Goal: Information Seeking & Learning: Learn about a topic

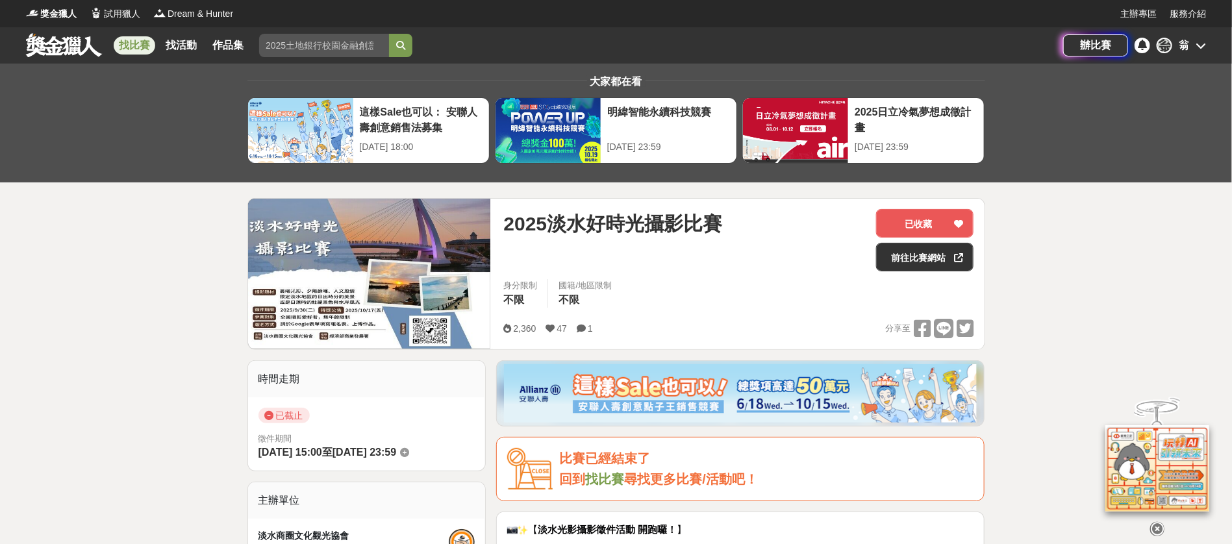
click at [144, 43] on link "找比賽" at bounding box center [135, 45] width 42 height 18
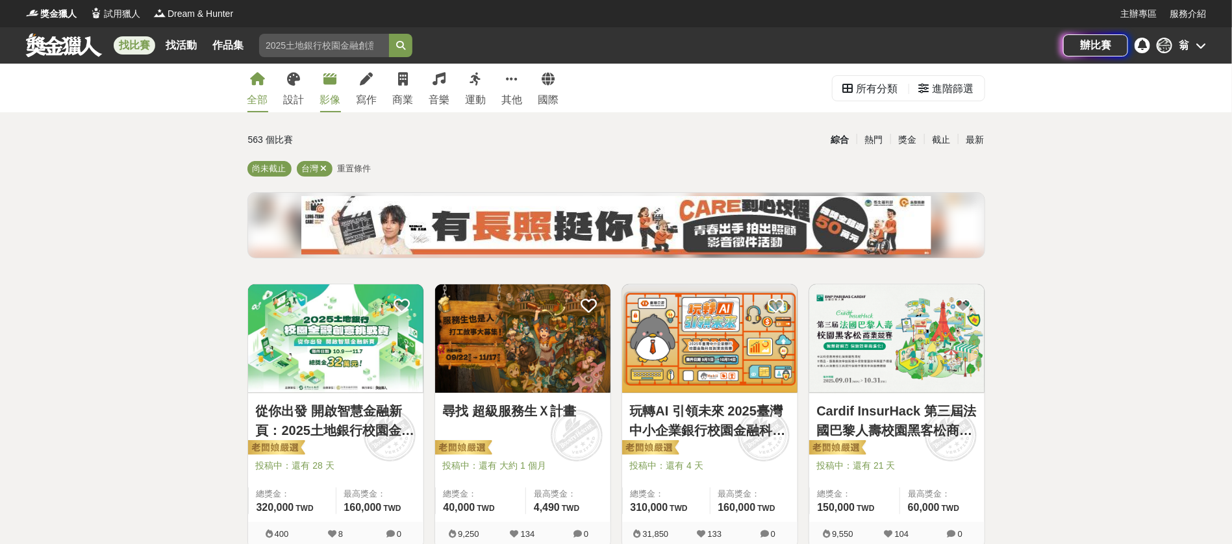
click at [341, 99] on div "影像" at bounding box center [330, 100] width 21 height 16
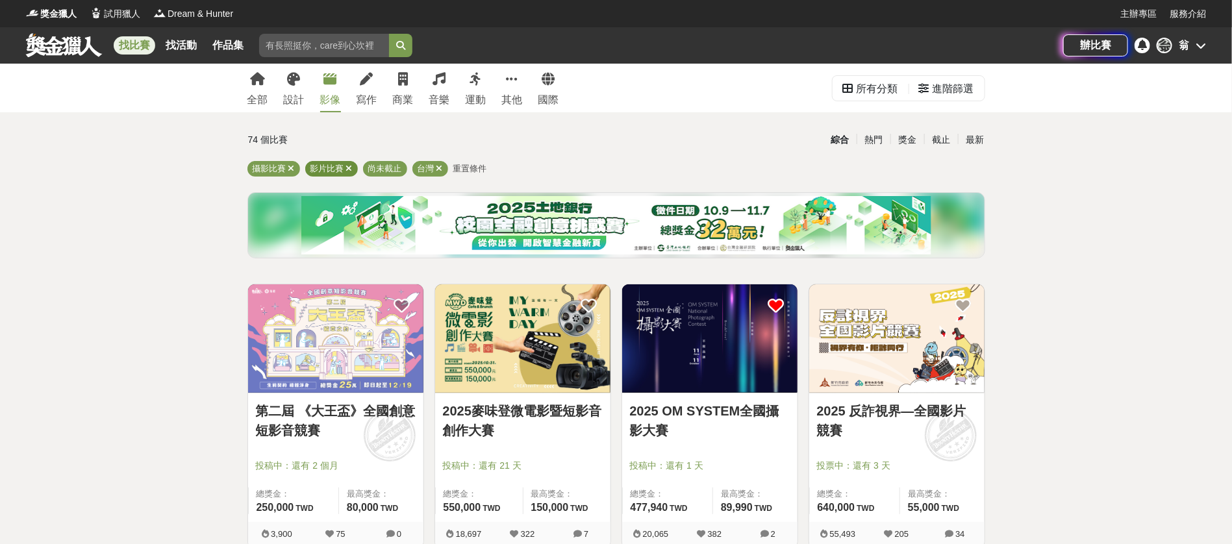
click at [353, 173] on icon at bounding box center [349, 168] width 6 height 8
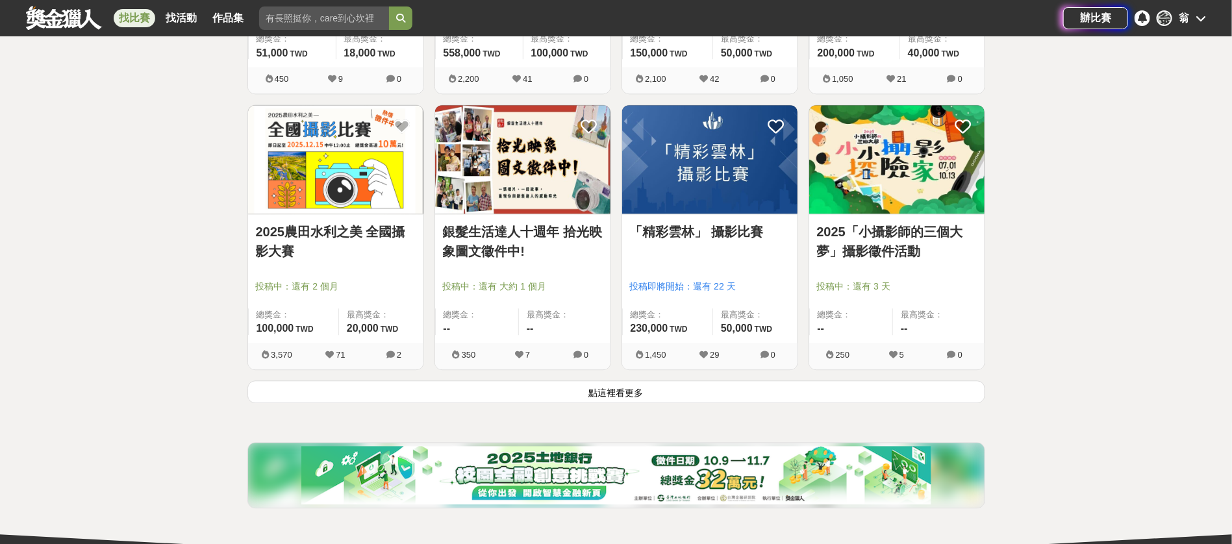
scroll to position [1559, 0]
click at [664, 403] on button "點這裡看更多" at bounding box center [616, 391] width 738 height 23
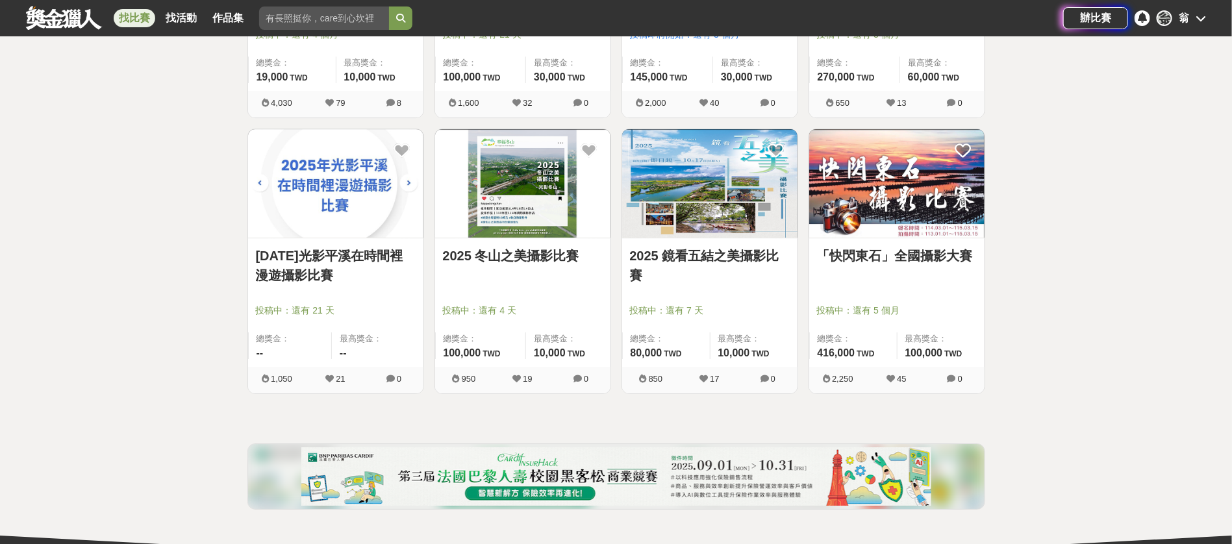
scroll to position [2143, 0]
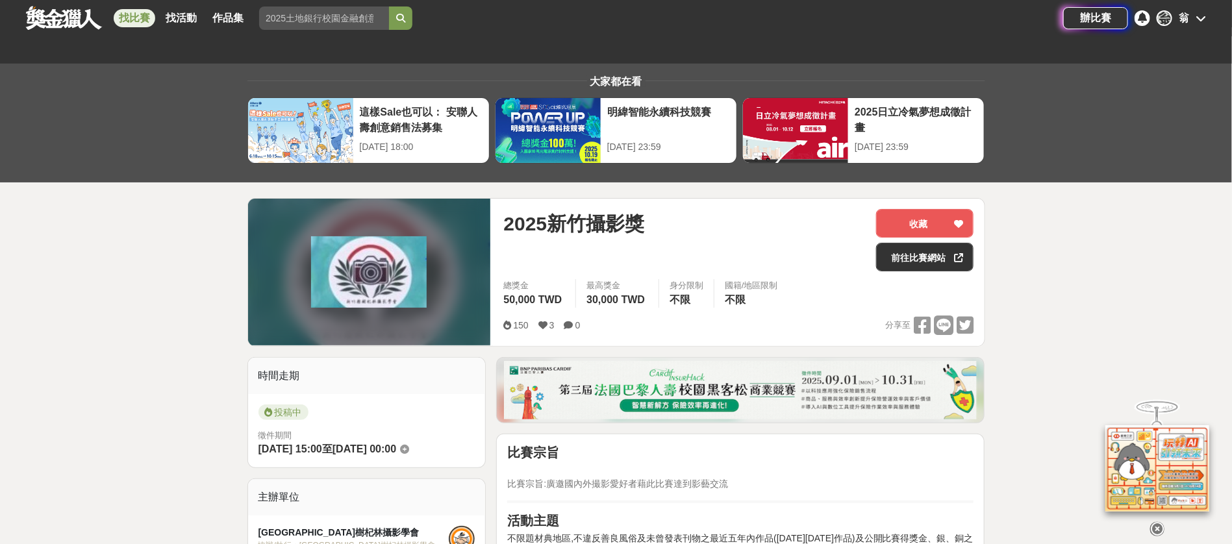
scroll to position [292, 0]
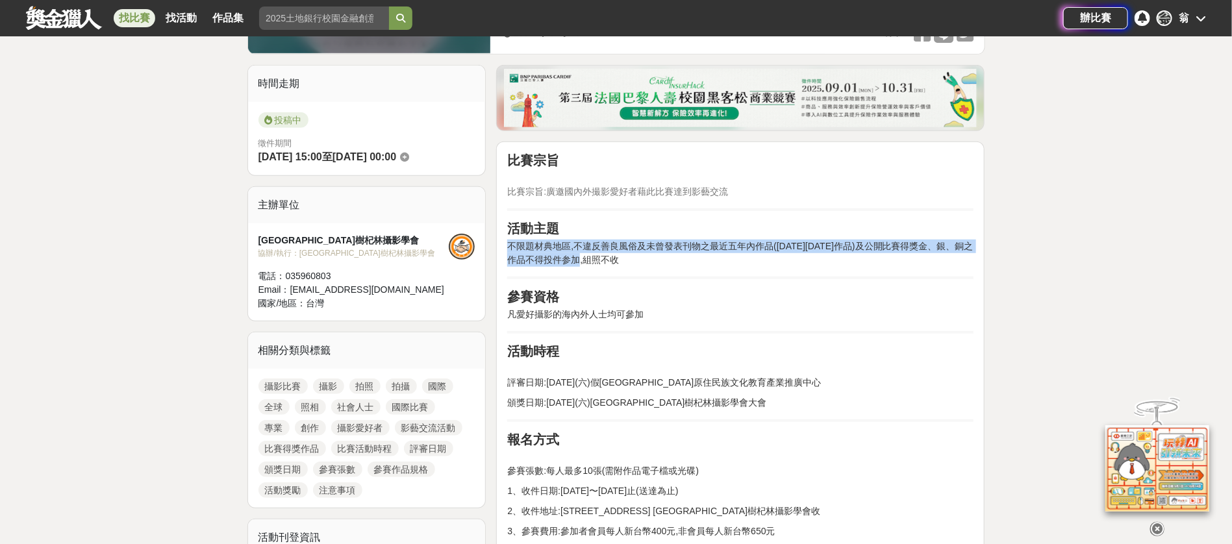
drag, startPoint x: 785, startPoint y: 297, endPoint x: 777, endPoint y: 256, distance: 42.3
click at [760, 236] on h2 "活動主題" at bounding box center [740, 229] width 466 height 16
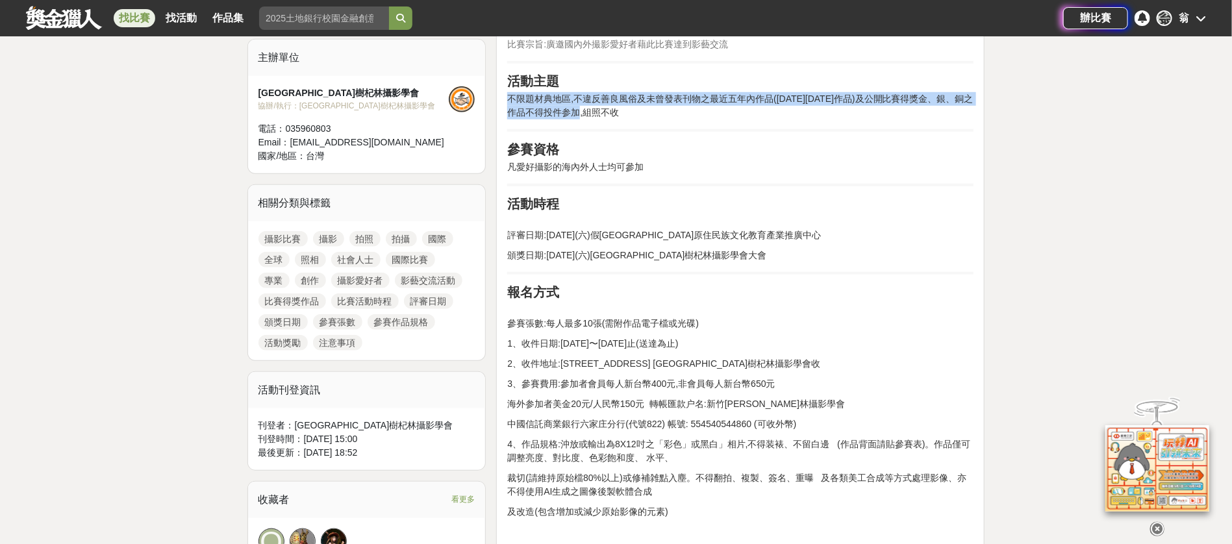
scroll to position [487, 0]
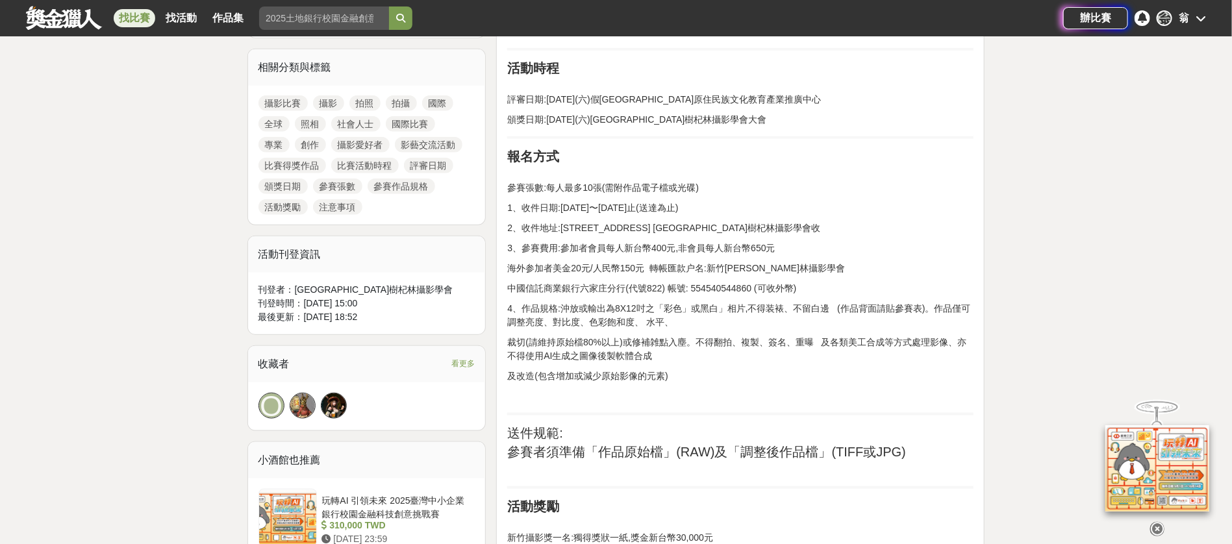
scroll to position [585, 0]
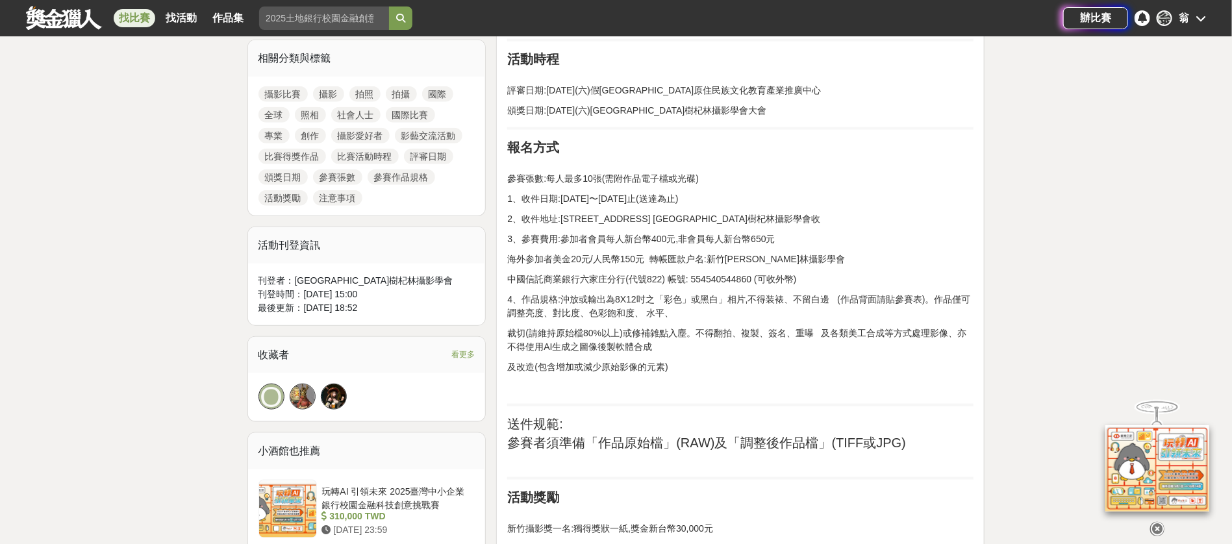
drag, startPoint x: 772, startPoint y: 276, endPoint x: 499, endPoint y: 246, distance: 275.1
click at [544, 186] on p "參賽張數:每人最多10張(需附作品電子檔或光碟)" at bounding box center [740, 171] width 466 height 27
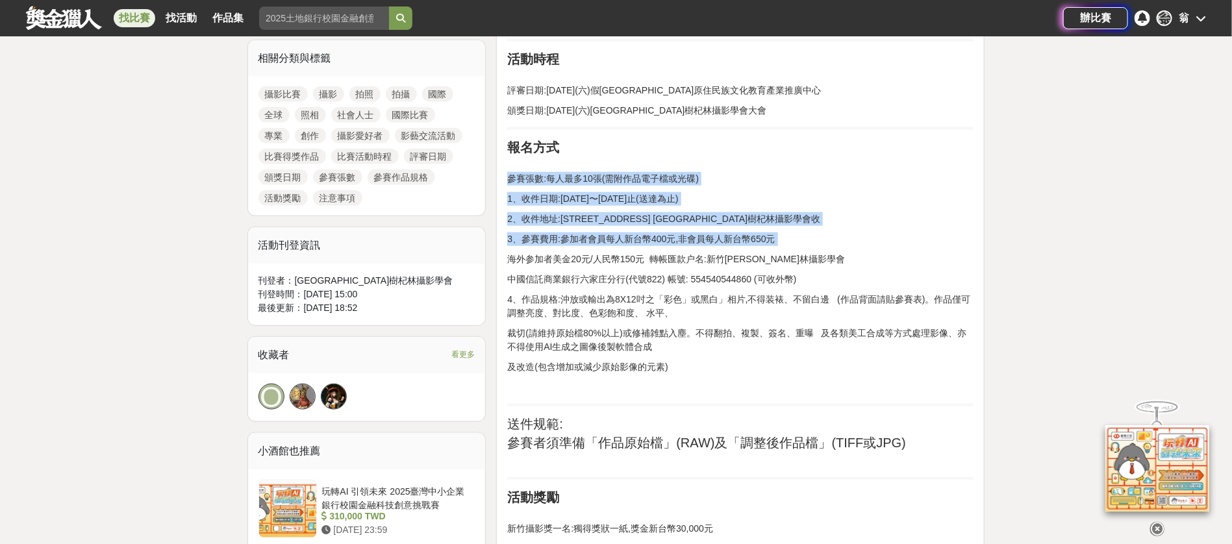
drag, startPoint x: 544, startPoint y: 247, endPoint x: 553, endPoint y: 318, distance: 70.8
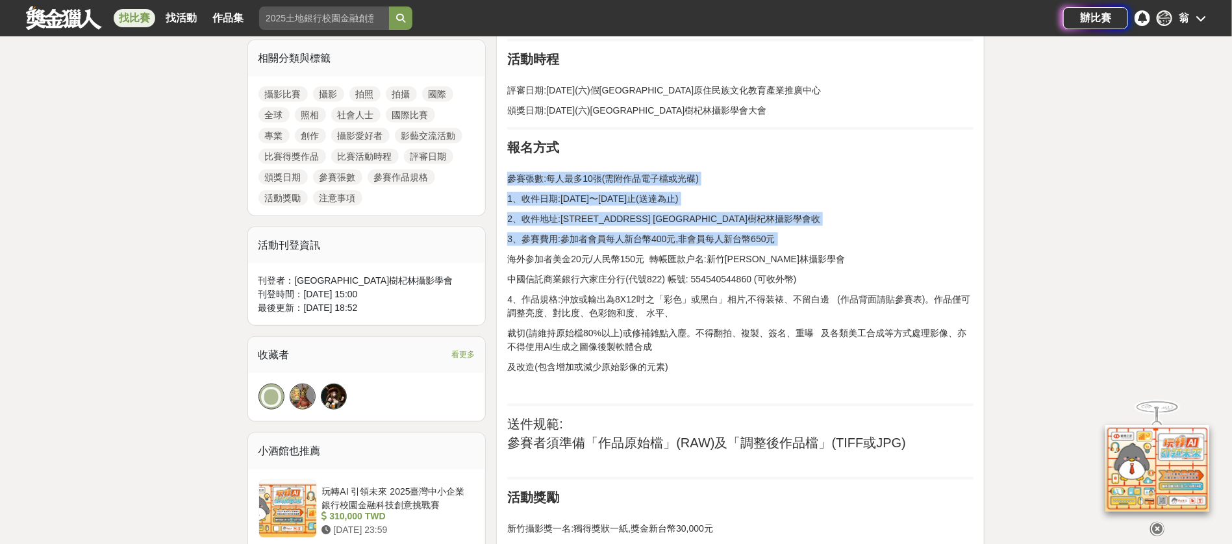
drag, startPoint x: 553, startPoint y: 318, endPoint x: 553, endPoint y: 249, distance: 68.2
click at [553, 186] on p "參賽張數:每人最多10張(需附作品電子檔或光碟)" at bounding box center [740, 171] width 466 height 27
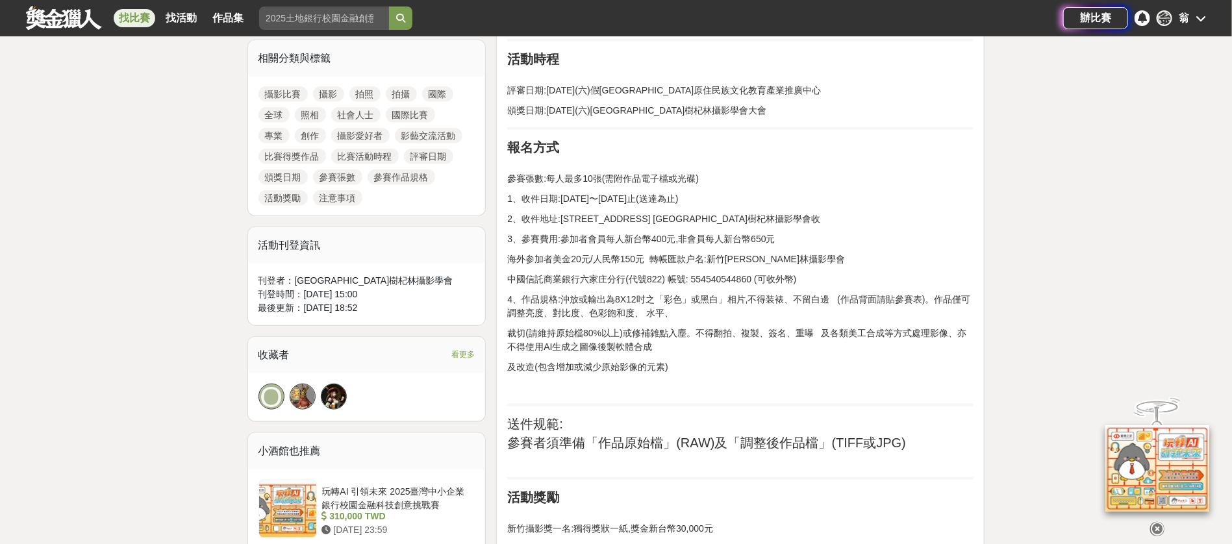
scroll to position [779, 0]
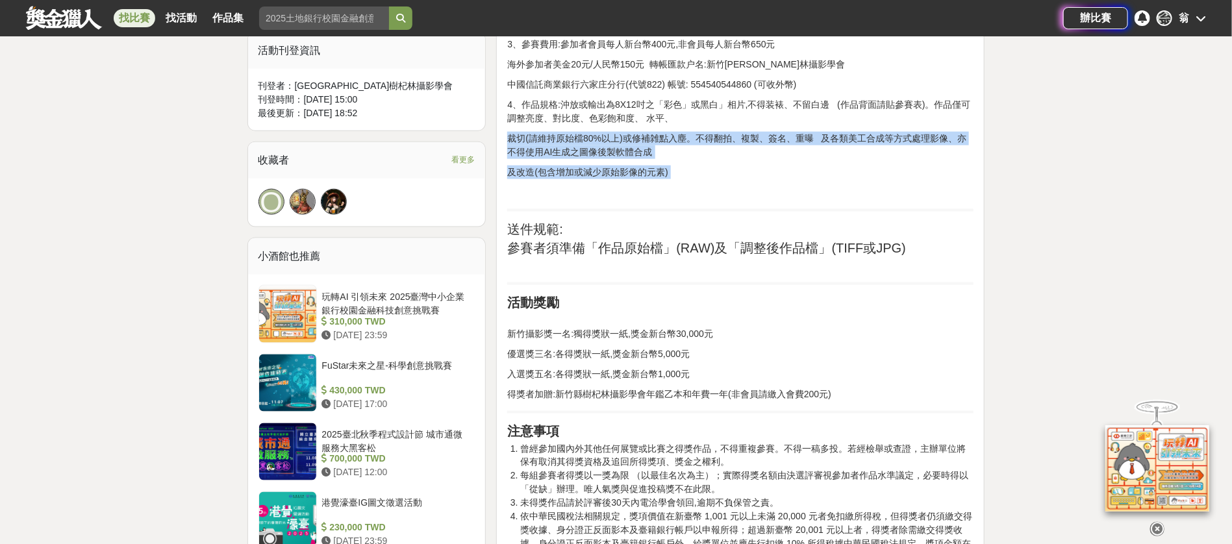
drag, startPoint x: 577, startPoint y: 236, endPoint x: 590, endPoint y: 288, distance: 54.0
click at [590, 179] on p "及改造(包含增加或減少原始影像的元素)" at bounding box center [740, 173] width 466 height 14
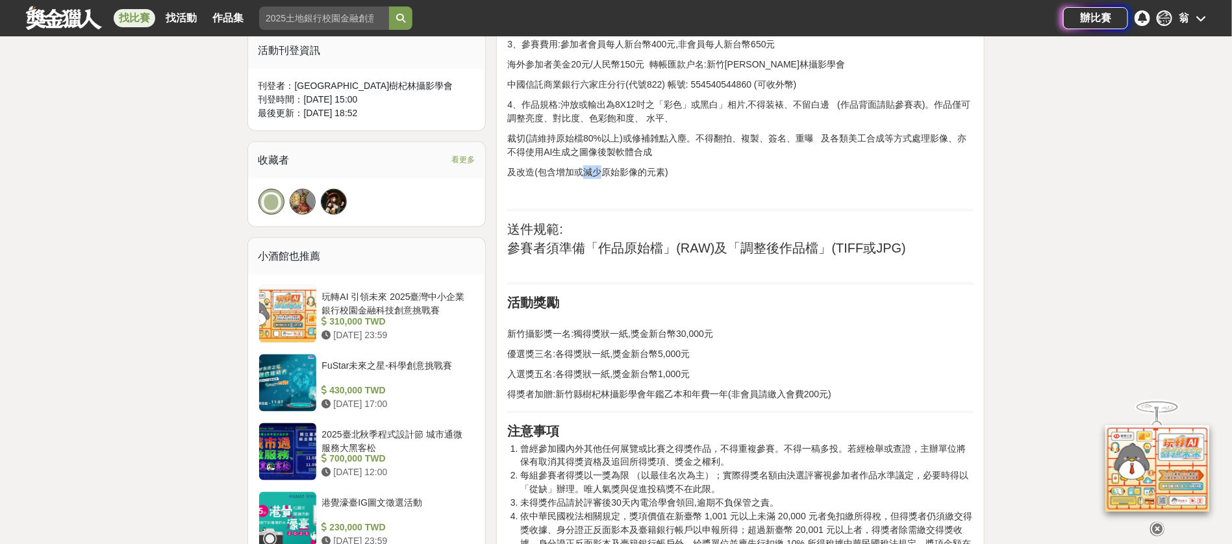
click at [590, 179] on p "及改造(包含增加或減少原始影像的元素)" at bounding box center [740, 173] width 466 height 14
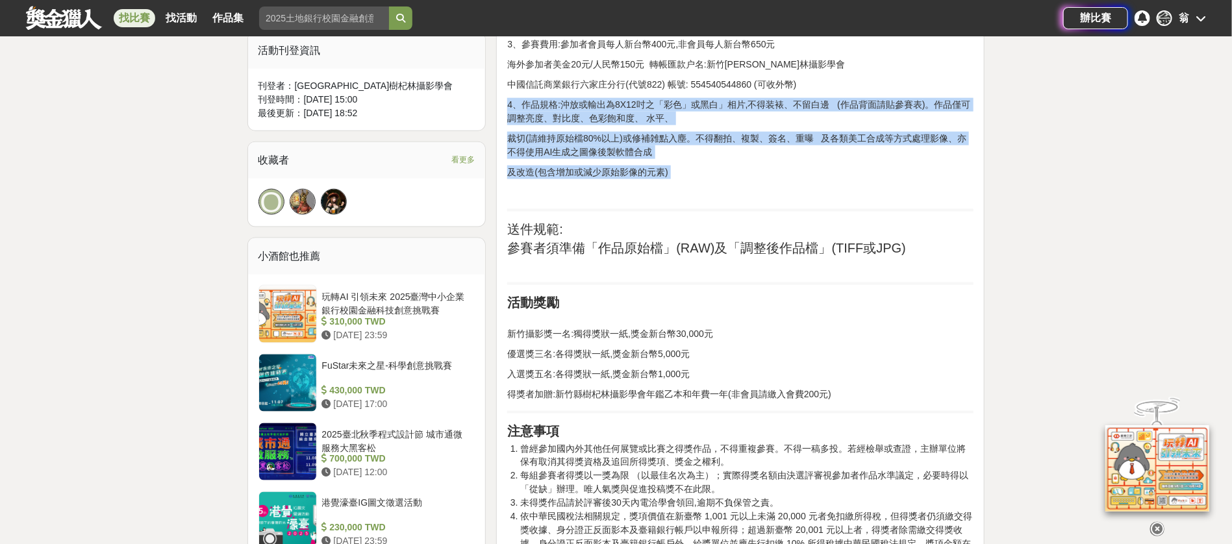
drag, startPoint x: 590, startPoint y: 288, endPoint x: 537, endPoint y: 210, distance: 94.0
click at [536, 125] on p "4、作品規格:沖放或輸出為8X12吋之「彩色」或黑白」相片,不得装裱、不留白邊 (作品背面請貼參賽表)。作品僅可調整亮度、對比度、色彩飽和度、 水平、" at bounding box center [740, 111] width 466 height 27
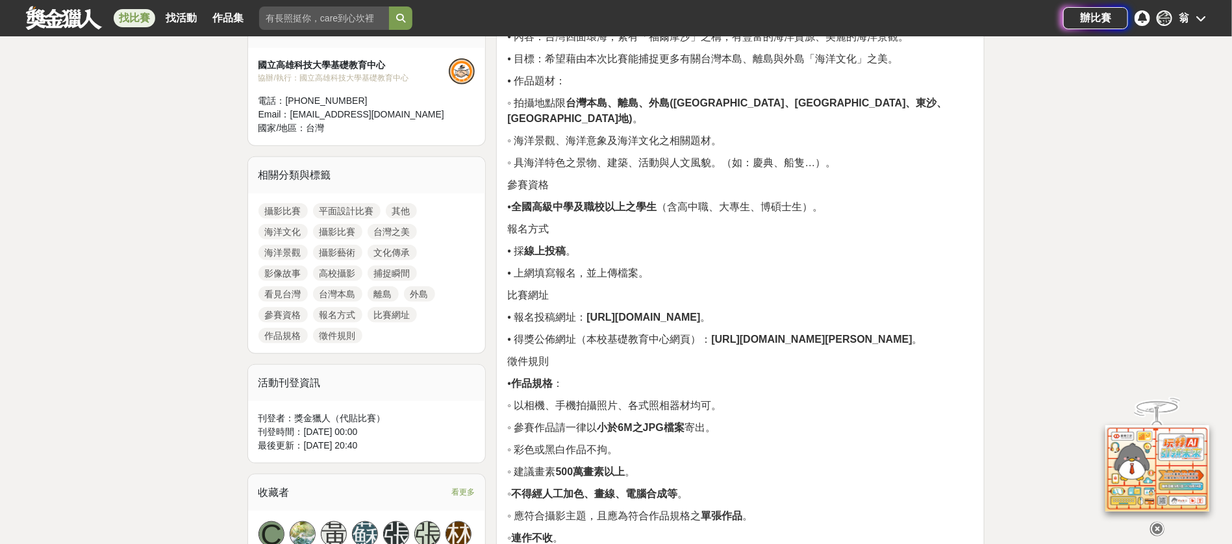
scroll to position [585, 0]
